Goal: Find specific page/section: Find specific page/section

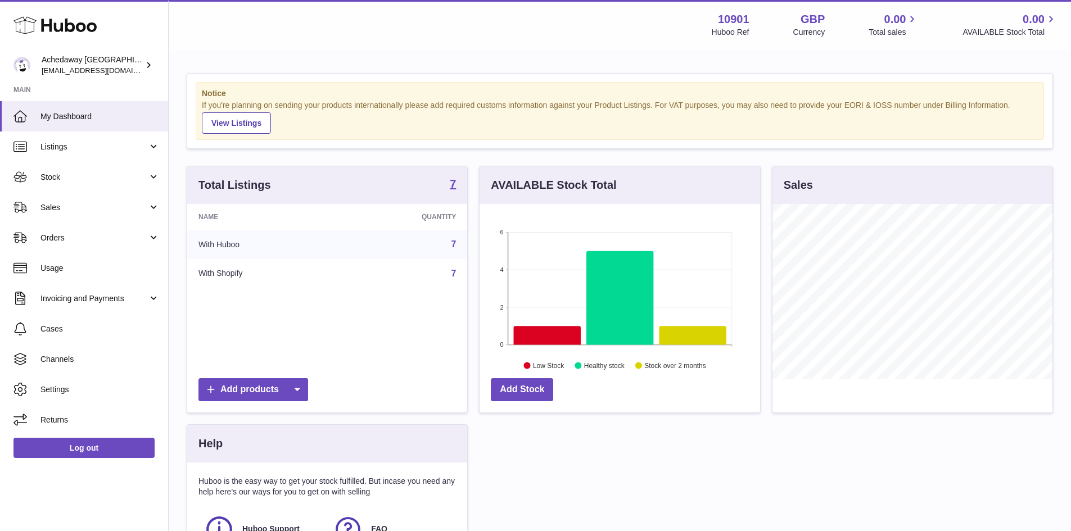
scroll to position [175, 280]
click at [57, 200] on link "Sales" at bounding box center [84, 207] width 168 height 30
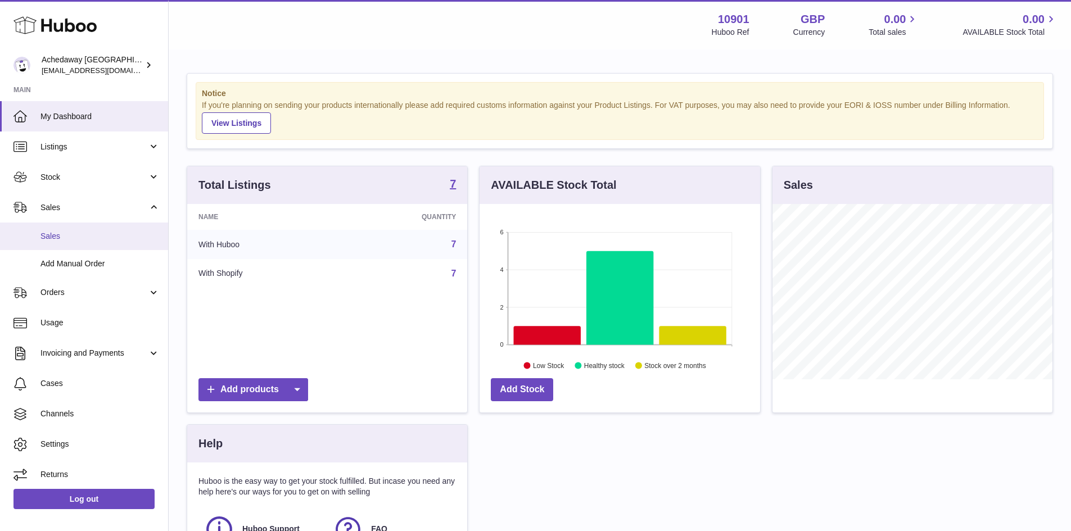
click at [89, 243] on link "Sales" at bounding box center [84, 237] width 168 height 28
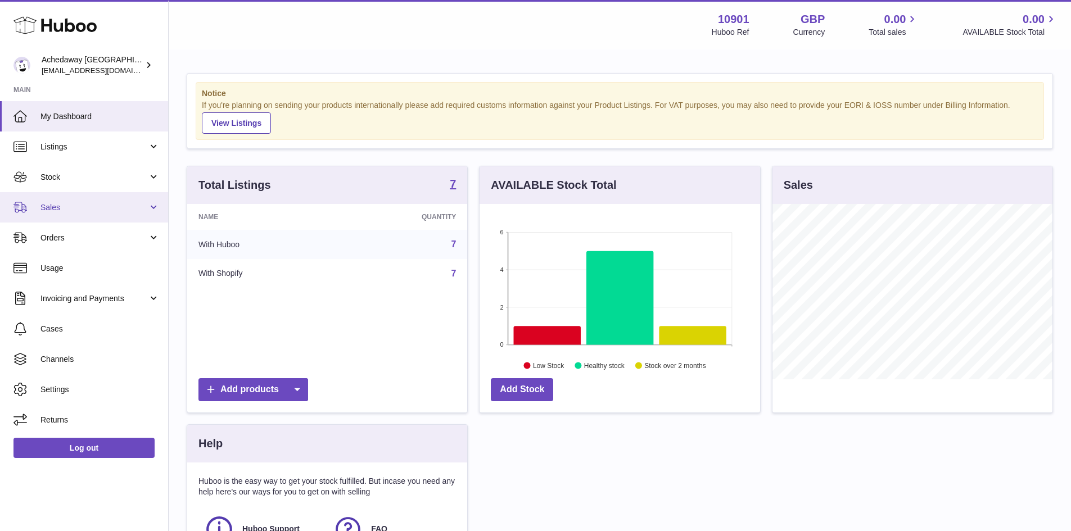
scroll to position [175, 280]
click at [84, 215] on link "Sales" at bounding box center [84, 207] width 168 height 30
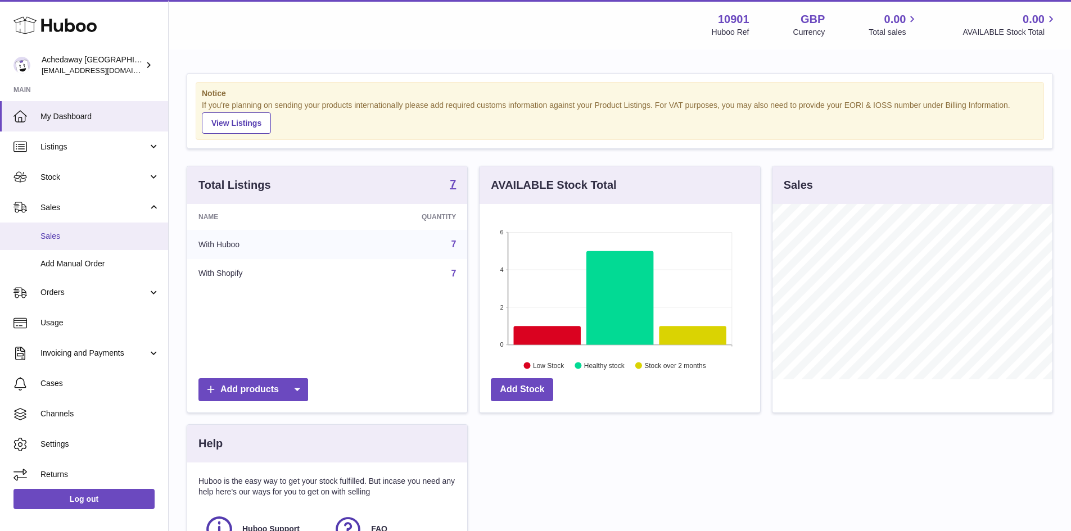
click at [89, 237] on span "Sales" at bounding box center [99, 236] width 119 height 11
